Goal: Task Accomplishment & Management: Use online tool/utility

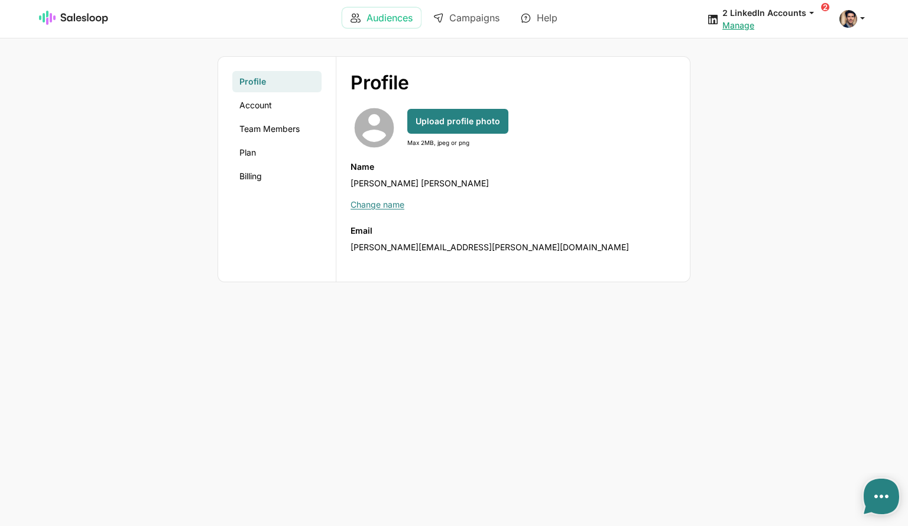
click at [381, 15] on link "Audiences" at bounding box center [381, 18] width 79 height 20
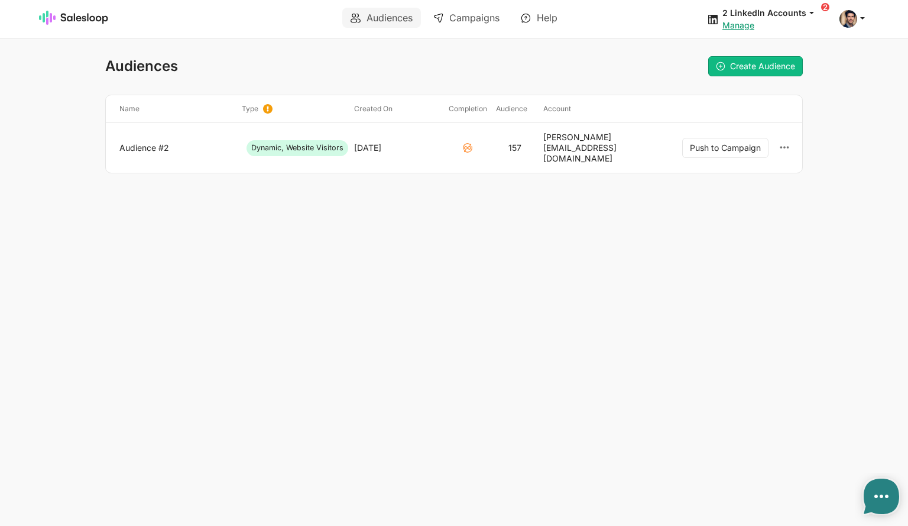
type textarea "x"
click at [849, 21] on span at bounding box center [848, 19] width 18 height 18
click at [771, 47] on link "Account" at bounding box center [796, 46] width 128 height 20
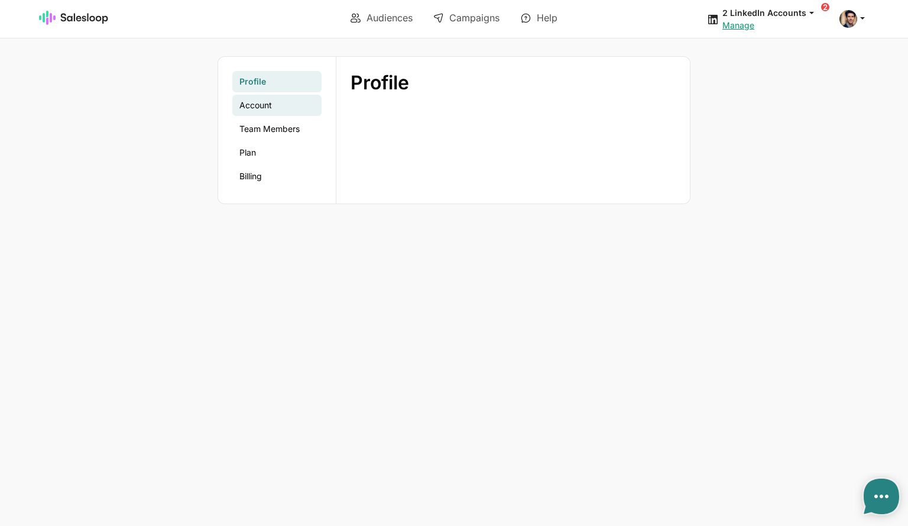
click at [269, 103] on link "Account" at bounding box center [276, 105] width 89 height 21
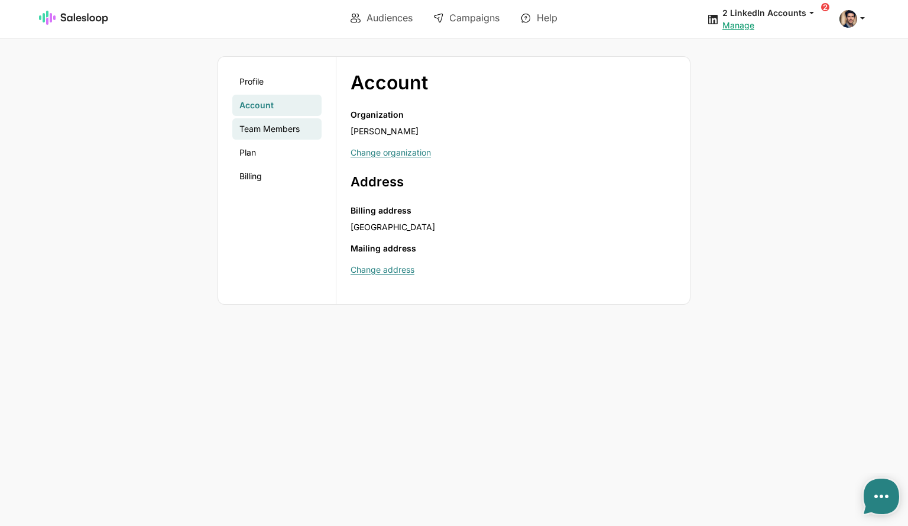
click at [256, 123] on link "Team Members" at bounding box center [276, 128] width 89 height 21
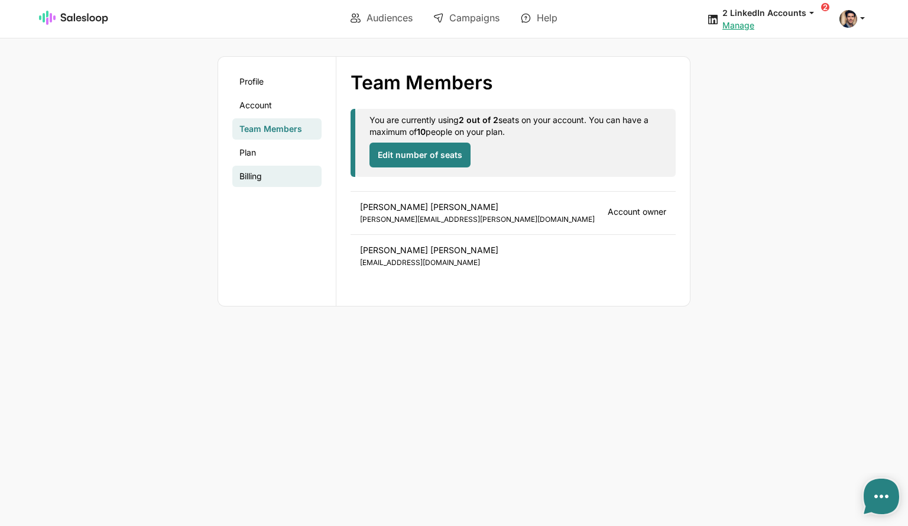
click at [255, 172] on link "Billing" at bounding box center [276, 176] width 89 height 21
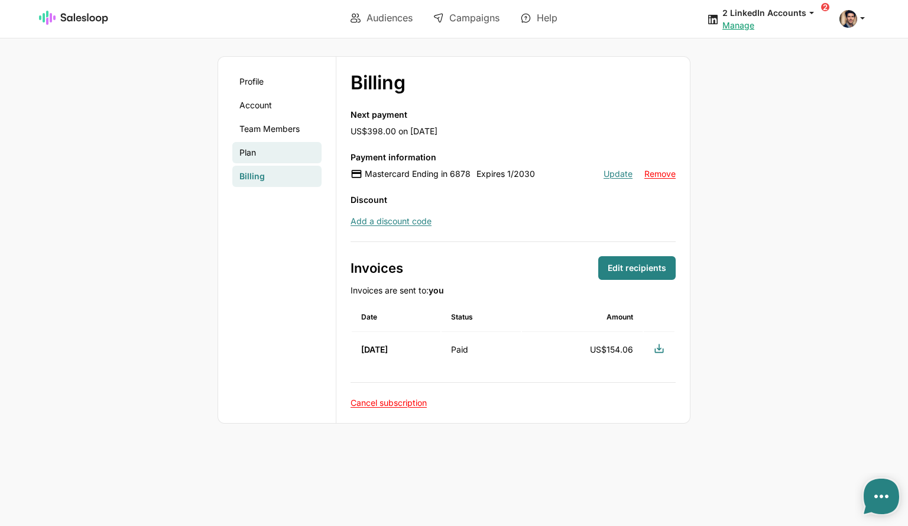
click at [254, 153] on link "Plan" at bounding box center [276, 152] width 89 height 21
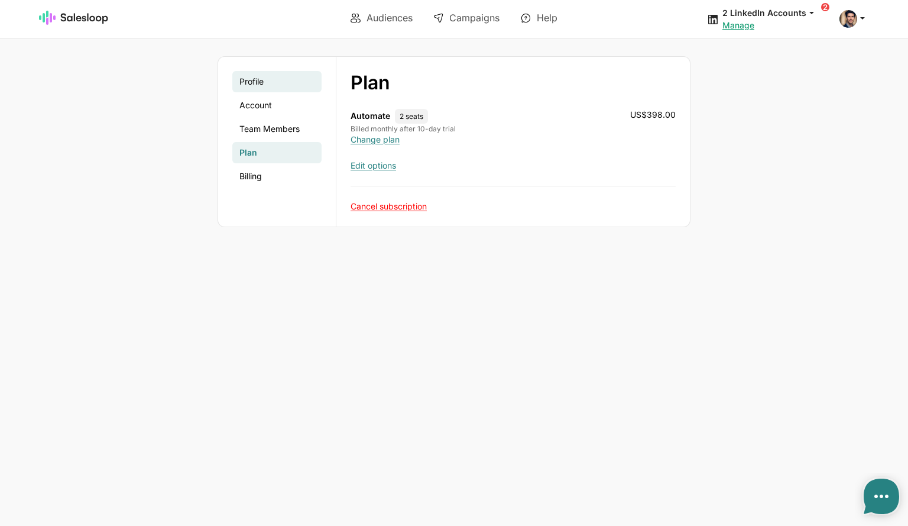
click at [256, 82] on link "Profile" at bounding box center [276, 81] width 89 height 21
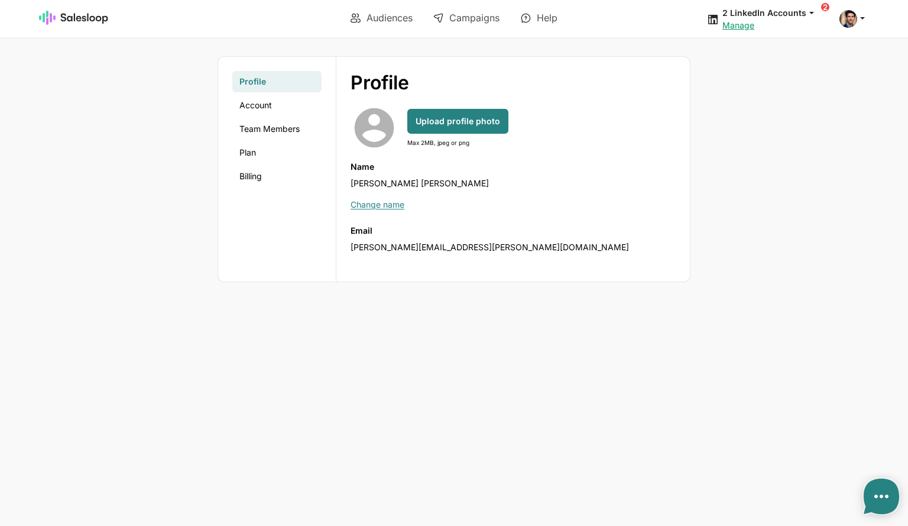
type textarea "x"
click at [368, 17] on link "Audiences" at bounding box center [381, 18] width 79 height 20
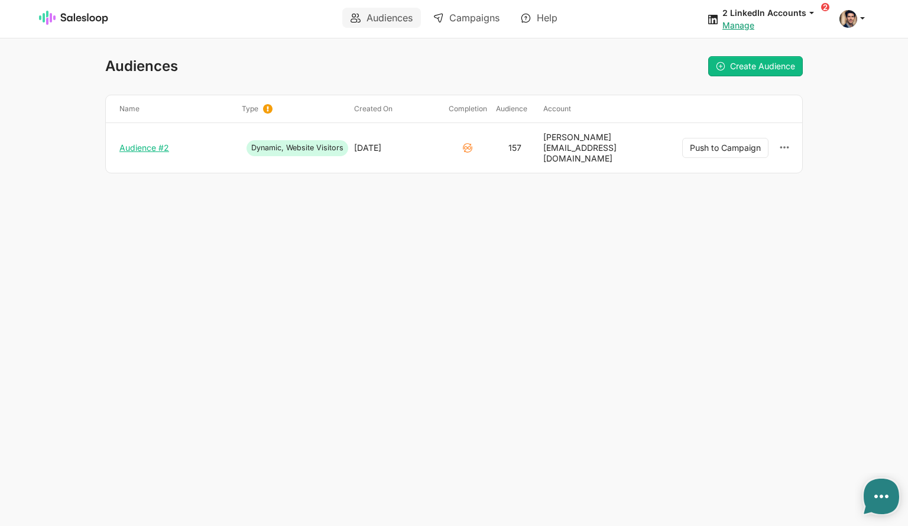
click at [155, 142] on link "Audience #2" at bounding box center [175, 147] width 113 height 11
type textarea "x"
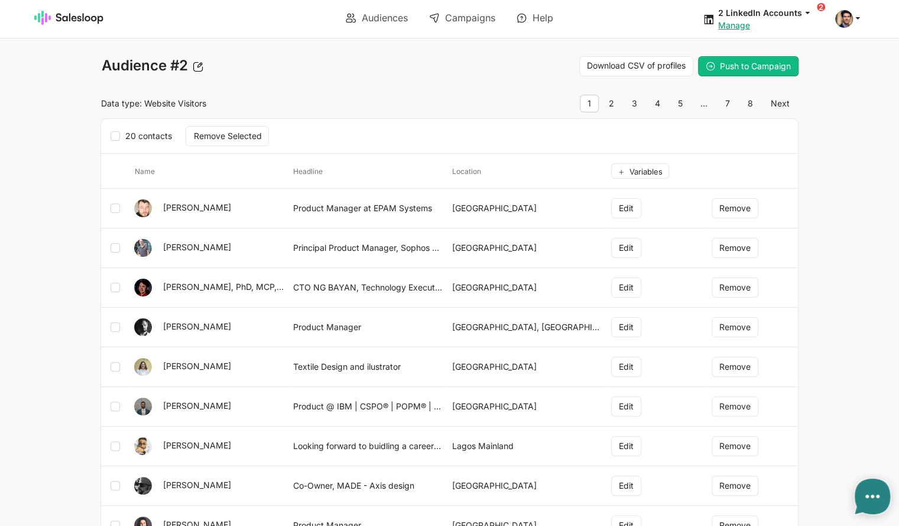
type textarea "x"
click at [381, 18] on link "Audiences" at bounding box center [377, 18] width 79 height 20
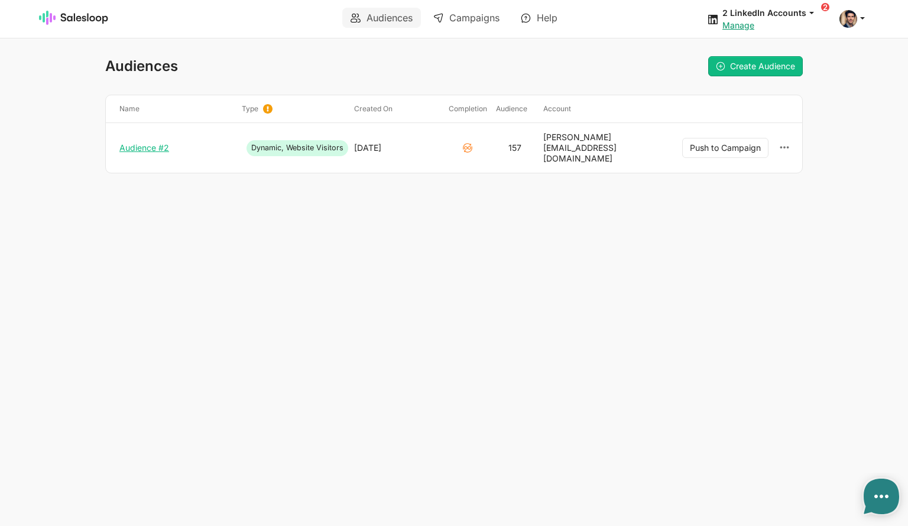
type textarea "x"
click at [160, 142] on link "Audience #2" at bounding box center [175, 147] width 113 height 11
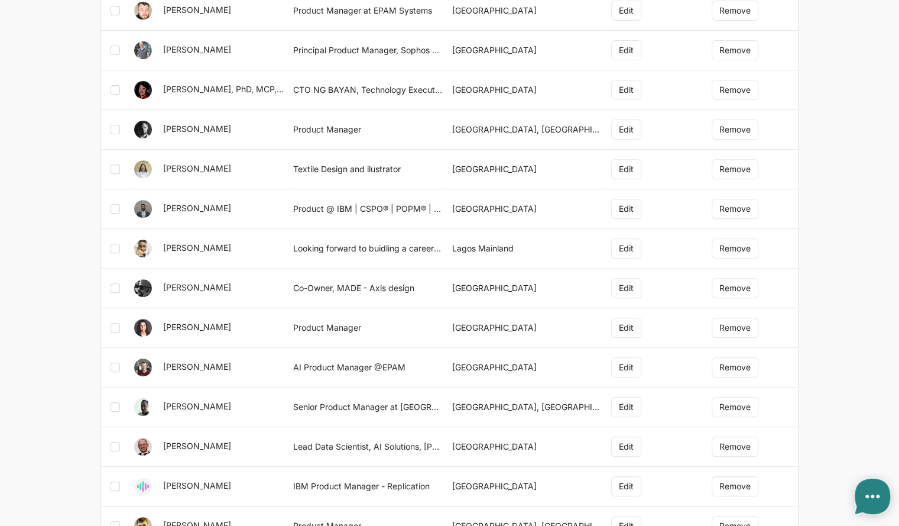
scroll to position [236, 0]
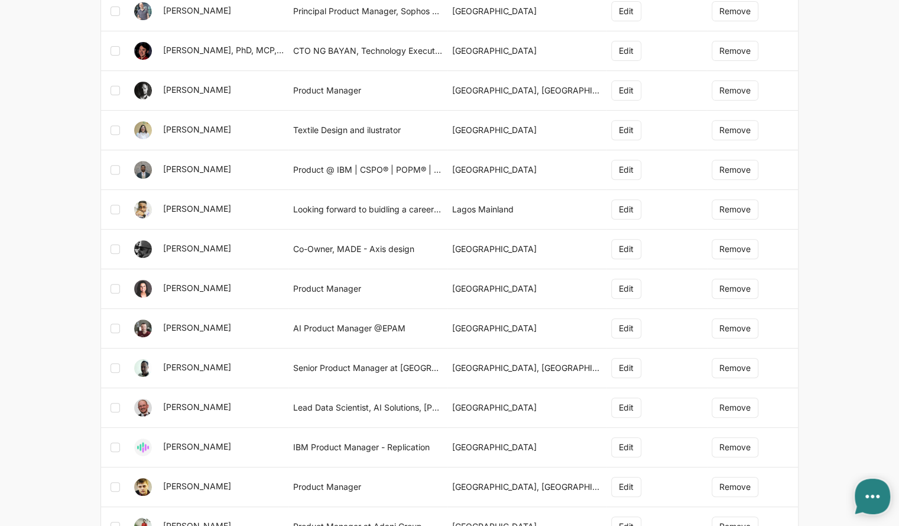
type textarea "x"
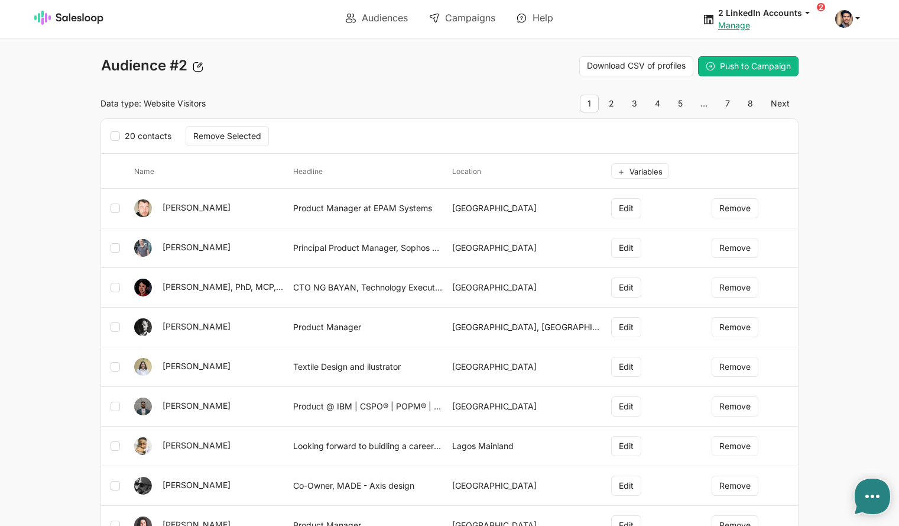
type textarea "x"
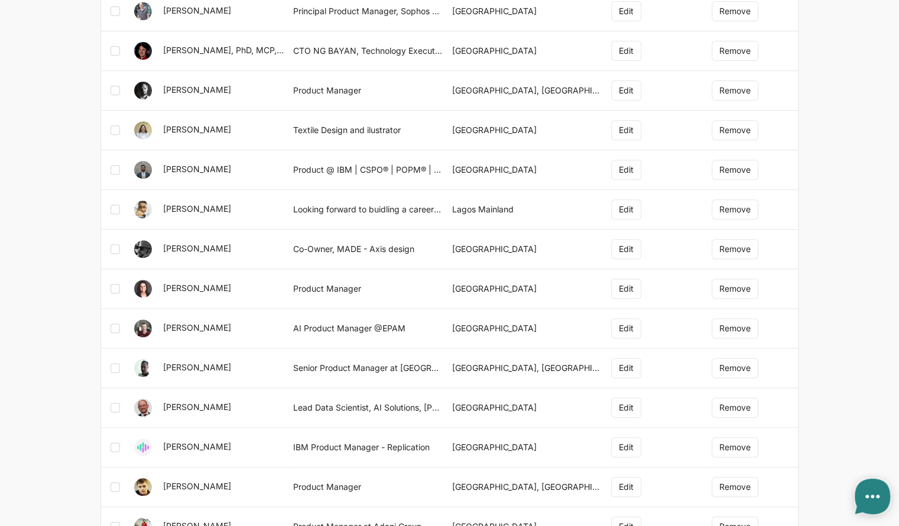
type textarea "x"
